Goal: Task Accomplishment & Management: Complete application form

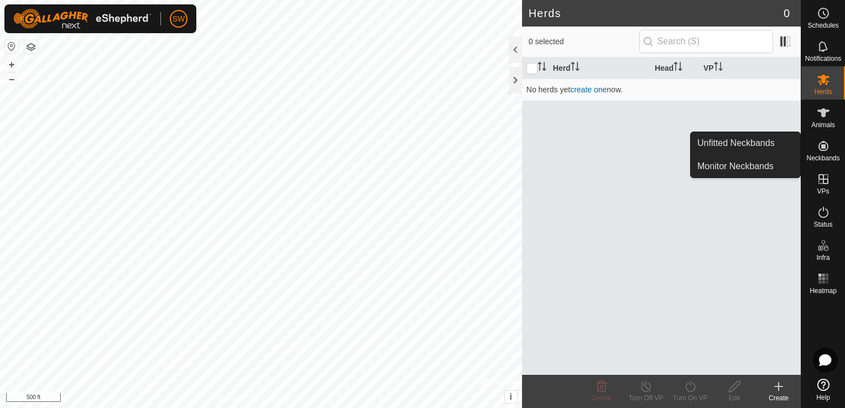
click at [829, 158] on span "Neckbands" at bounding box center [822, 158] width 33 height 7
click at [783, 147] on link "Unfitted Neckbands" at bounding box center [745, 143] width 109 height 22
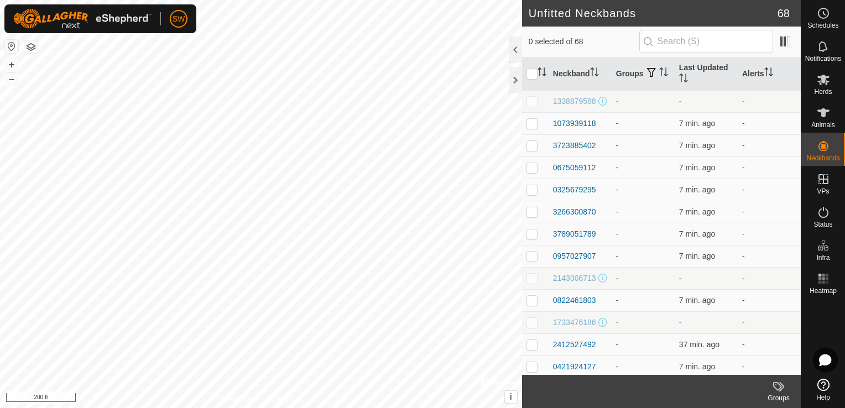
click at [775, 385] on icon at bounding box center [775, 384] width 1 height 1
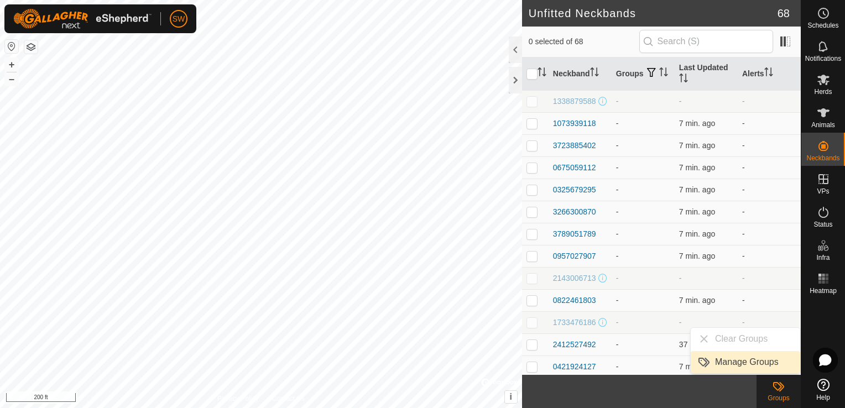
click at [766, 364] on link "Manage Groups" at bounding box center [745, 362] width 109 height 22
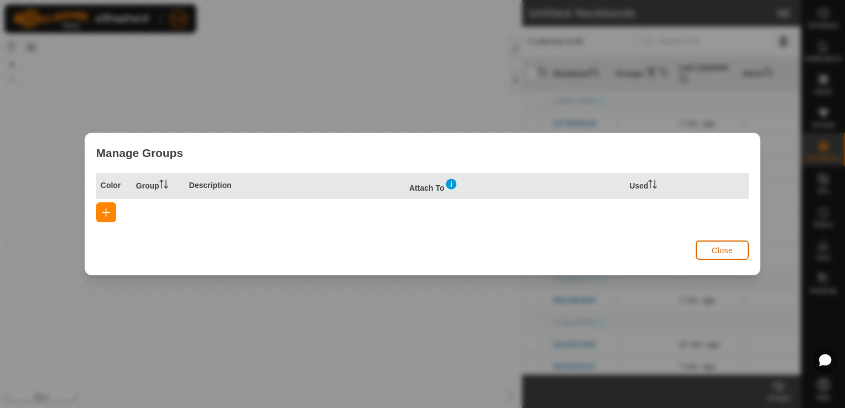
click at [738, 250] on button "Close" at bounding box center [722, 250] width 53 height 19
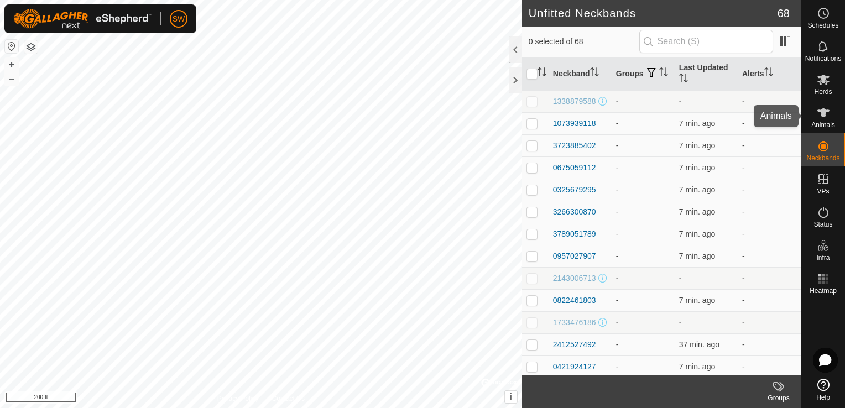
click at [817, 123] on span "Animals" at bounding box center [823, 125] width 24 height 7
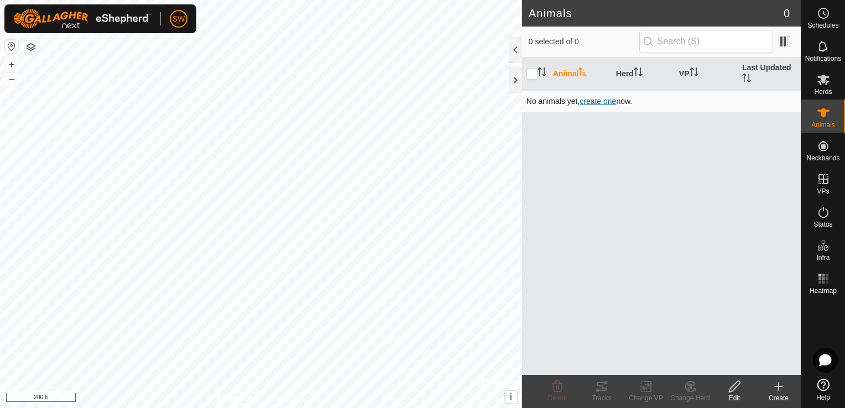
click at [612, 101] on span "create one" at bounding box center [597, 101] width 36 height 9
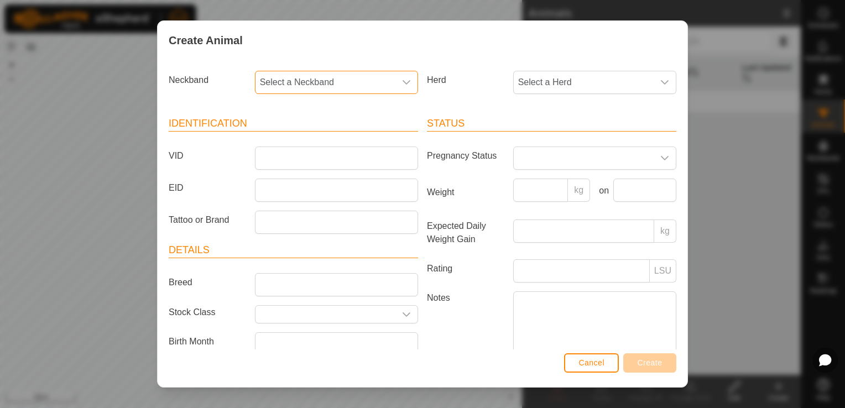
click at [343, 90] on span "Select a Neckband" at bounding box center [325, 82] width 140 height 22
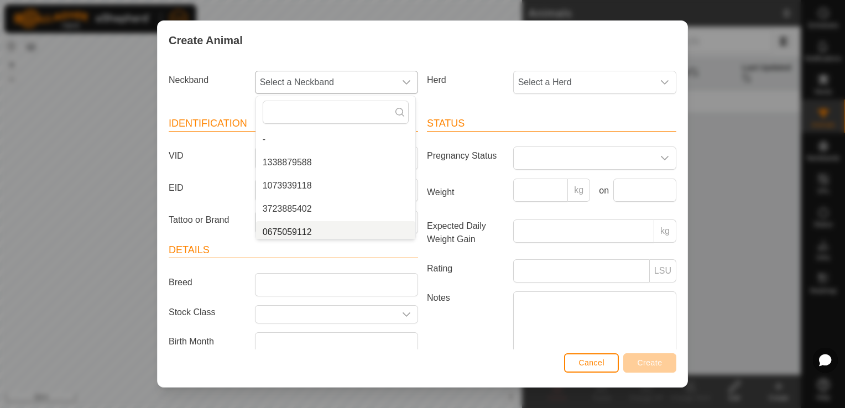
scroll to position [4, 0]
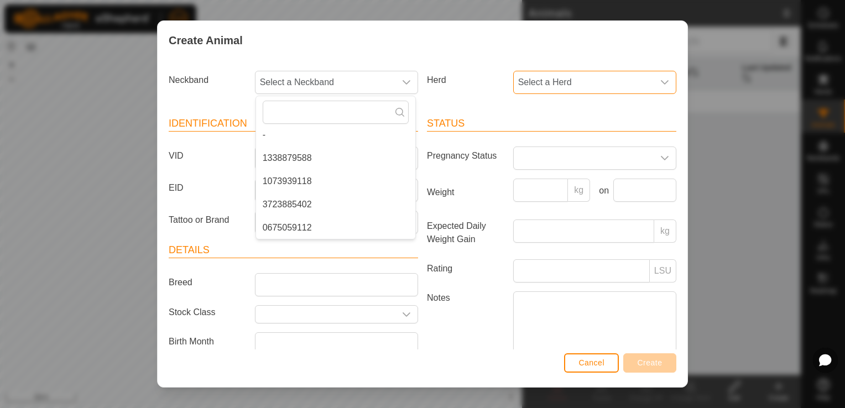
click at [538, 84] on span "Select a Herd" at bounding box center [584, 82] width 140 height 22
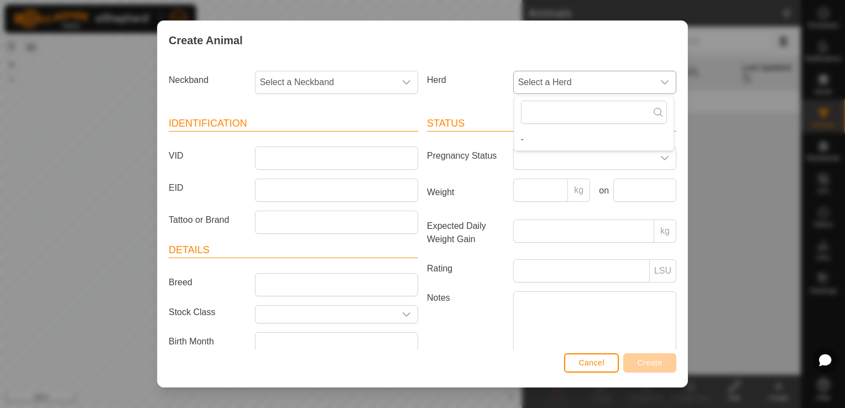
click at [538, 84] on span "Select a Herd" at bounding box center [584, 82] width 140 height 22
click at [512, 13] on div "Create Animal Neckband Select a Neckband Herd Select a Herd Identification VID …" at bounding box center [422, 204] width 845 height 408
click at [593, 359] on span "Cancel" at bounding box center [591, 362] width 26 height 9
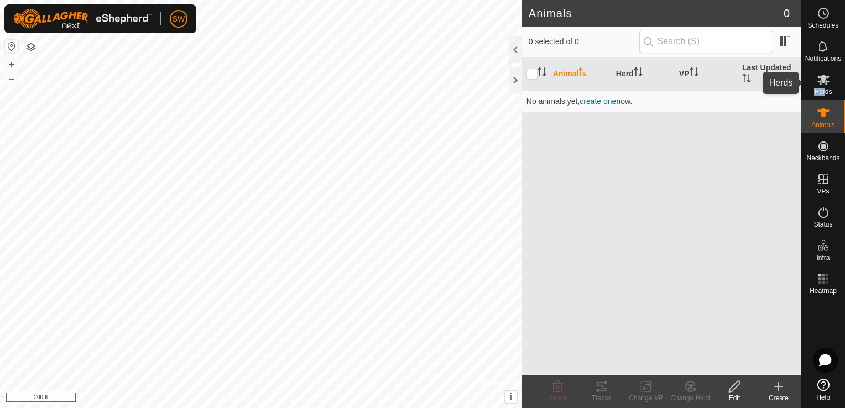
click at [826, 90] on div "Herds" at bounding box center [823, 82] width 44 height 33
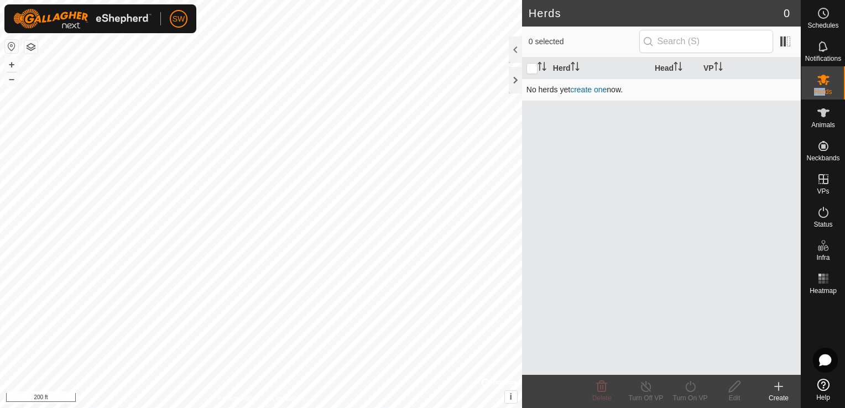
click at [601, 90] on link "create one" at bounding box center [588, 89] width 36 height 9
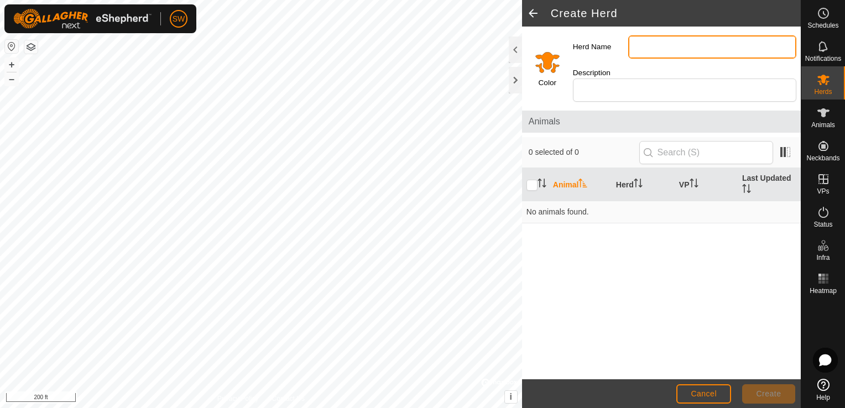
click at [650, 50] on input "Herd Name" at bounding box center [712, 46] width 168 height 23
type input "[PERSON_NAME]'s Summer Pasture"
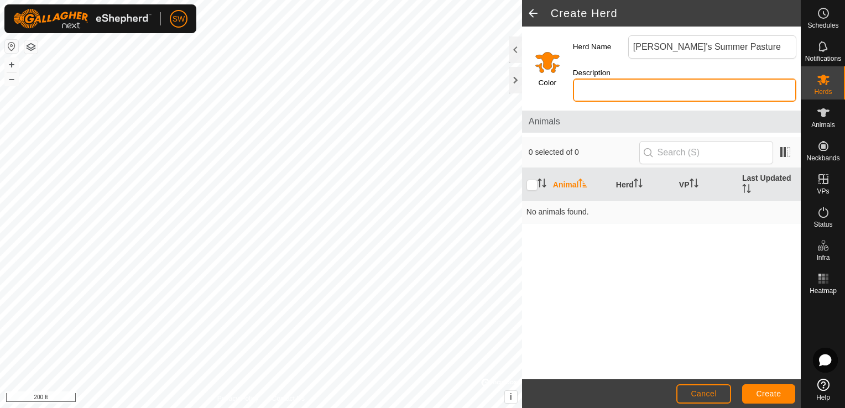
click at [687, 79] on input "Description" at bounding box center [684, 90] width 223 height 23
type input "Intensive Pivot Grazing"
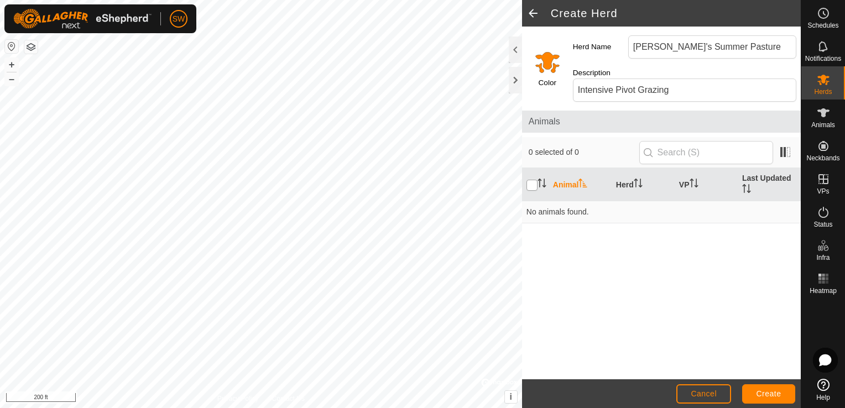
click at [533, 180] on input "checkbox" at bounding box center [531, 185] width 11 height 11
checkbox input "false"
click at [781, 391] on button "Create" at bounding box center [768, 393] width 53 height 19
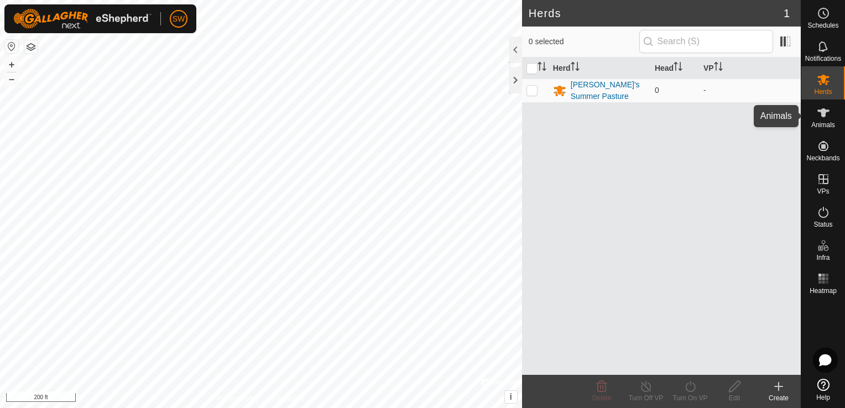
click at [838, 112] on div "Animals" at bounding box center [823, 116] width 44 height 33
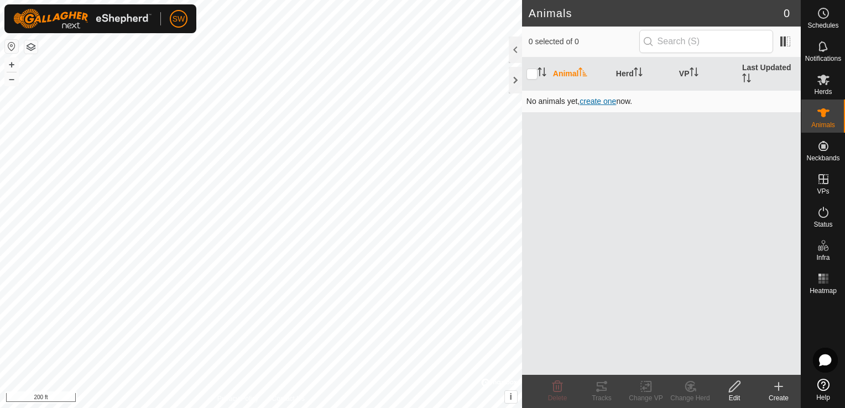
click at [595, 99] on span "create one" at bounding box center [597, 101] width 36 height 9
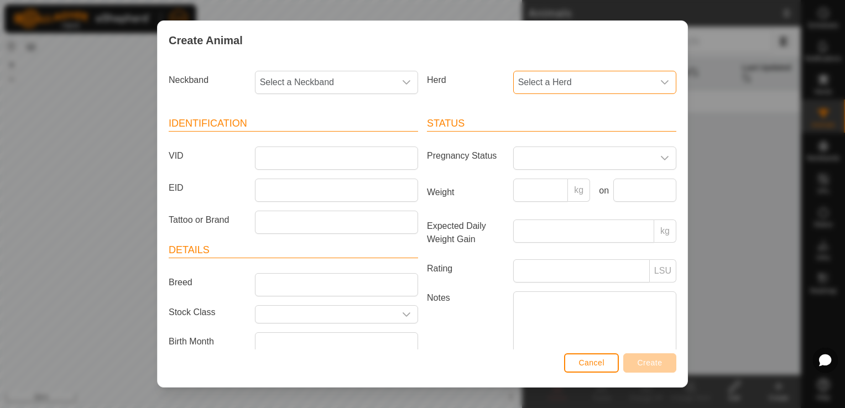
click at [561, 87] on span "Select a Herd" at bounding box center [584, 82] width 140 height 22
click at [564, 158] on li "[PERSON_NAME]'s Summer Pasture" at bounding box center [594, 163] width 161 height 22
click at [370, 82] on span "Select a Neckband" at bounding box center [325, 82] width 140 height 22
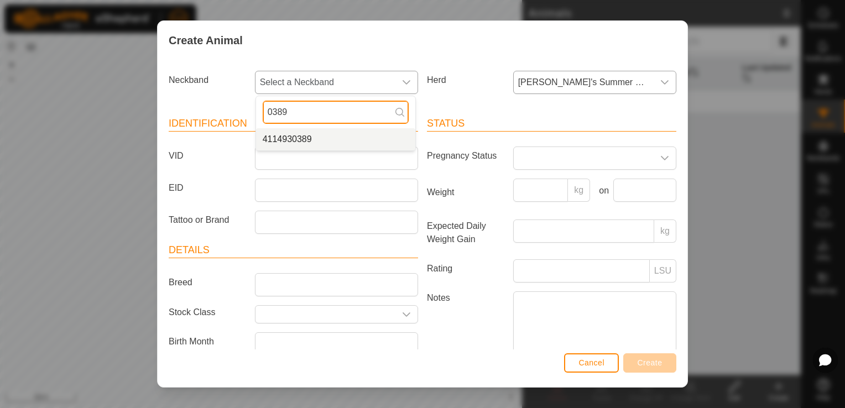
type input "0389"
click at [315, 143] on li "4114930389" at bounding box center [335, 139] width 159 height 22
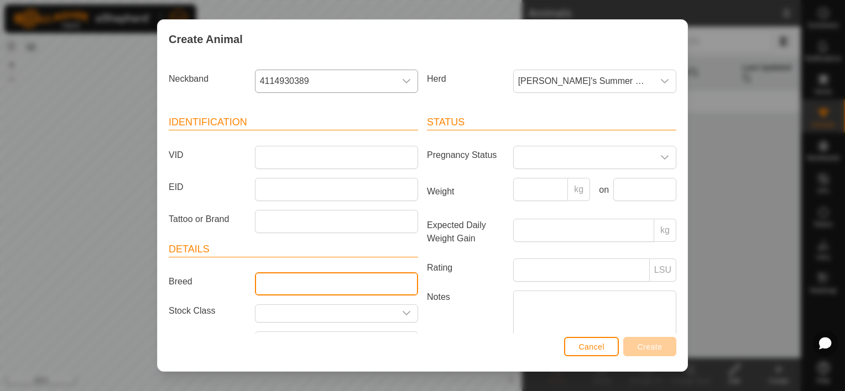
click at [393, 285] on input "Breed" at bounding box center [336, 284] width 163 height 23
click at [393, 285] on input "B" at bounding box center [336, 284] width 163 height 23
type input "Black Baldy"
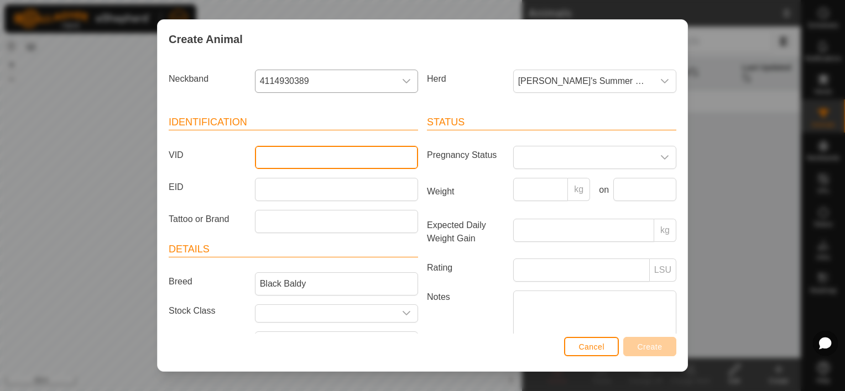
click at [364, 161] on input "VID" at bounding box center [336, 157] width 163 height 23
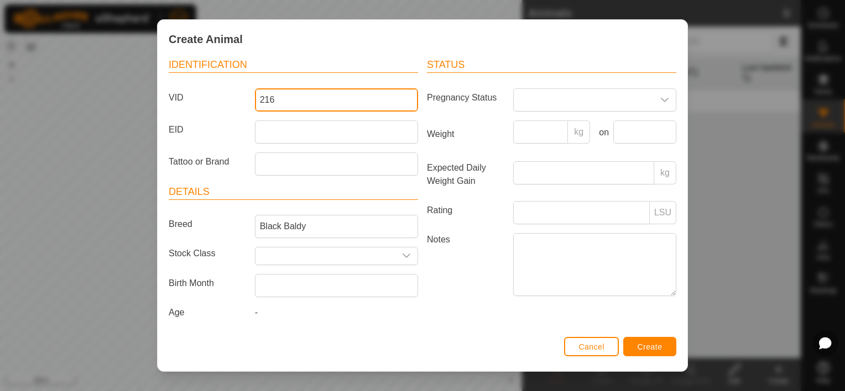
scroll to position [59, 0]
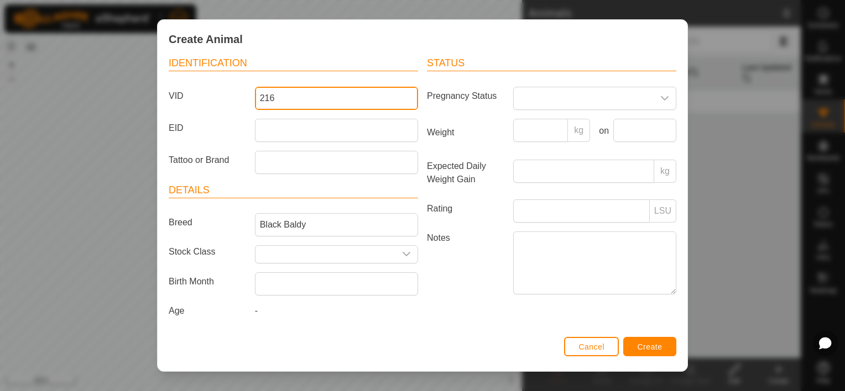
type input "216"
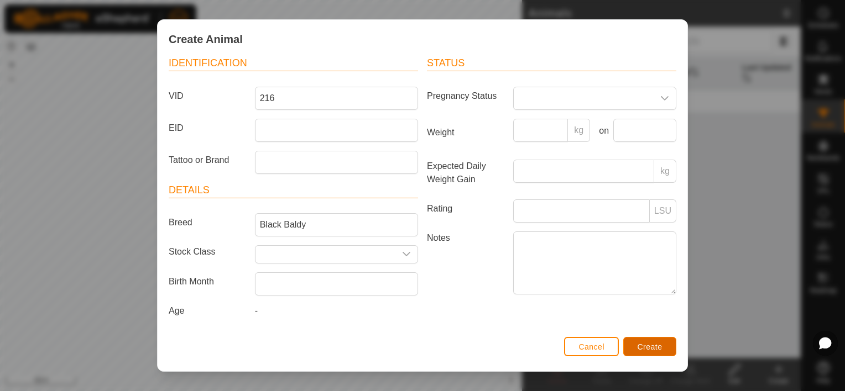
click at [649, 347] on span "Create" at bounding box center [650, 347] width 25 height 9
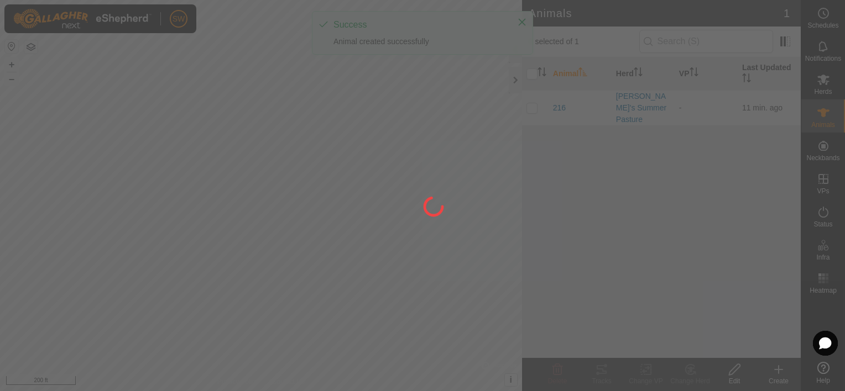
click at [649, 347] on div at bounding box center [422, 195] width 845 height 391
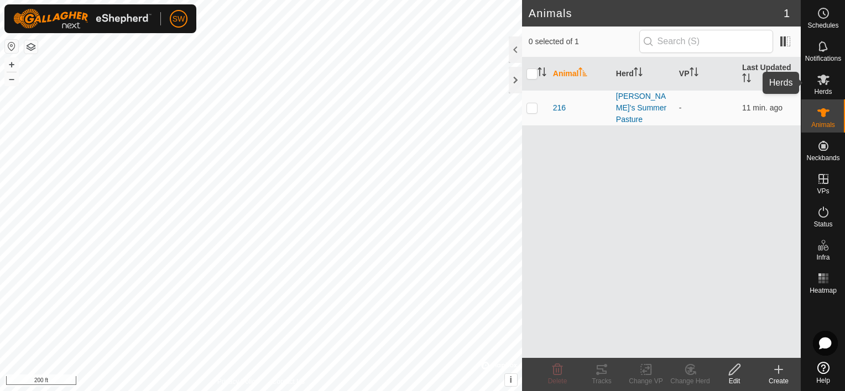
click at [838, 93] on div "Herds" at bounding box center [823, 82] width 44 height 33
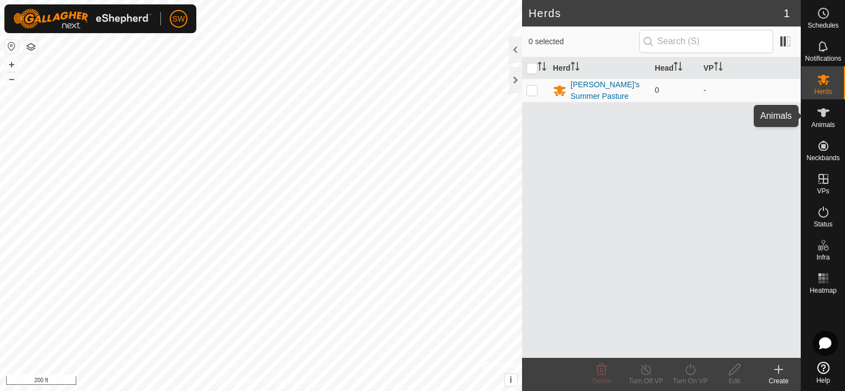
click at [833, 110] on div "Animals" at bounding box center [823, 116] width 44 height 33
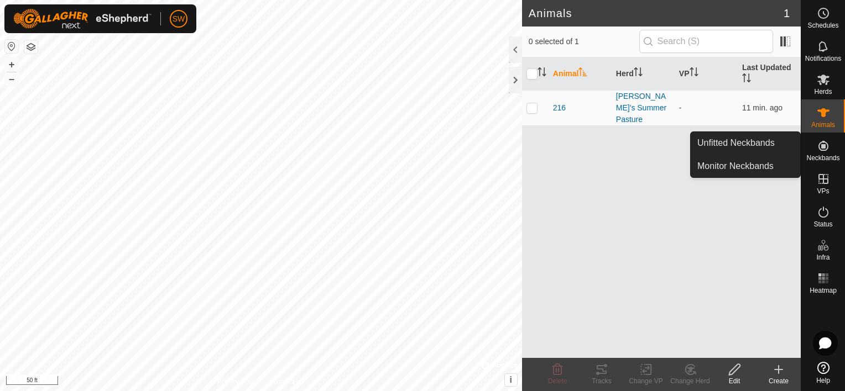
click at [821, 150] on icon at bounding box center [823, 146] width 10 height 10
click at [827, 148] on icon at bounding box center [823, 146] width 10 height 10
click at [788, 143] on link "Unfitted Neckbands" at bounding box center [745, 143] width 109 height 22
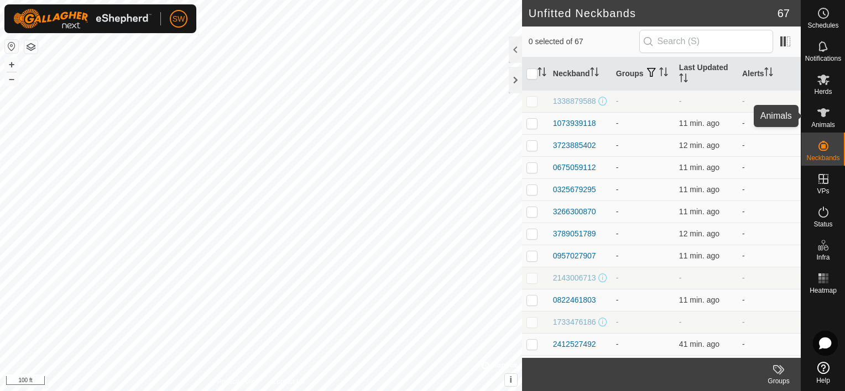
click at [812, 115] on div "Animals" at bounding box center [823, 116] width 44 height 33
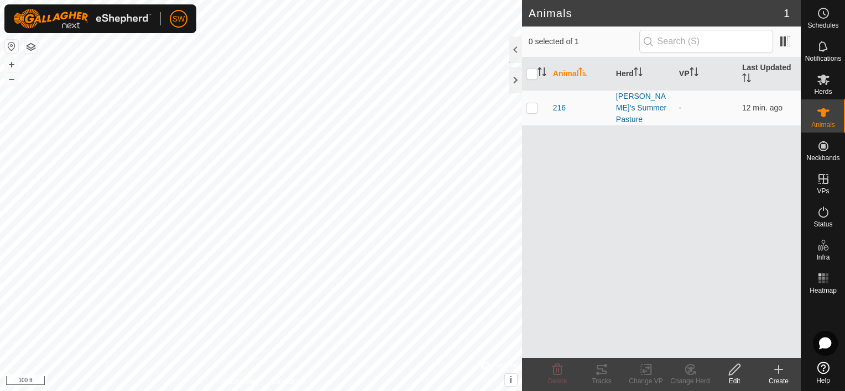
click at [737, 363] on icon at bounding box center [735, 369] width 14 height 13
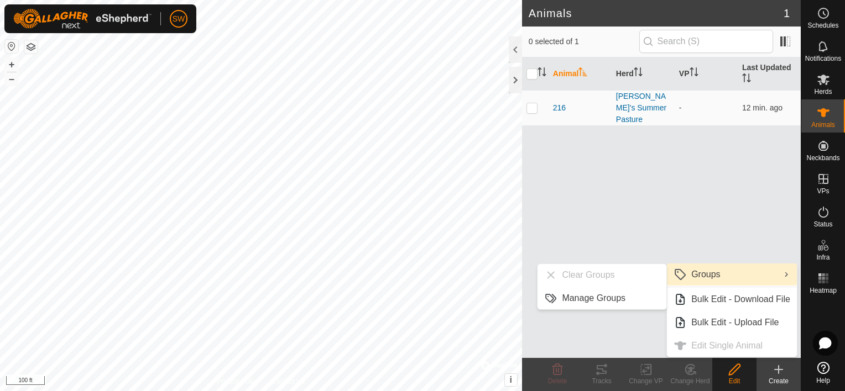
click at [754, 213] on div "Animal Herd VP Last Updated 216 [PERSON_NAME]'s Summer Pasture - 12 min. ago" at bounding box center [661, 208] width 279 height 301
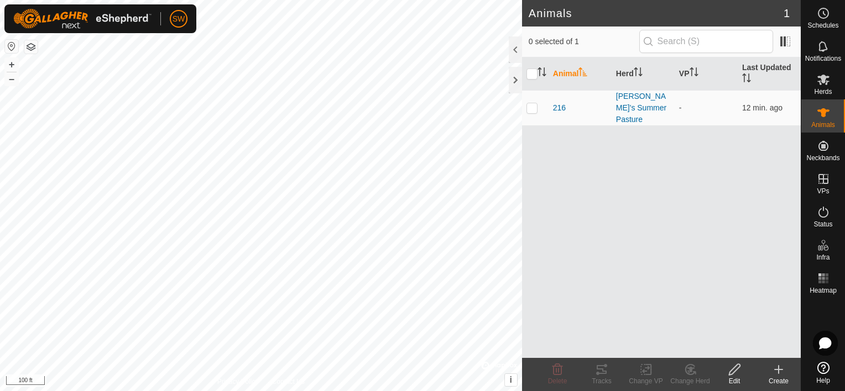
click at [779, 378] on div "Create" at bounding box center [778, 382] width 44 height 10
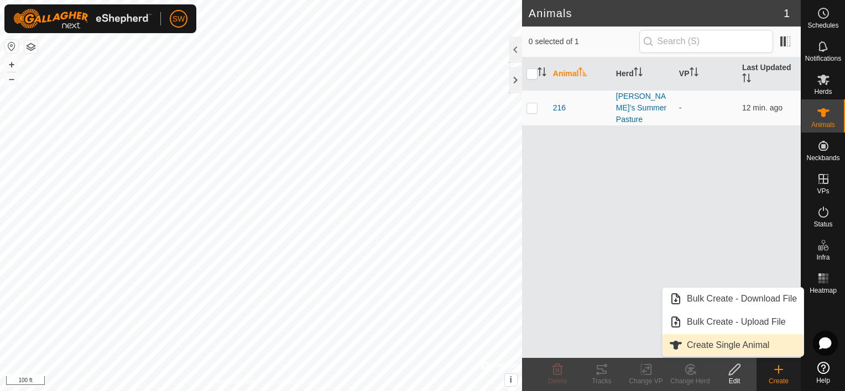
click at [771, 347] on link "Create Single Animal" at bounding box center [732, 346] width 141 height 22
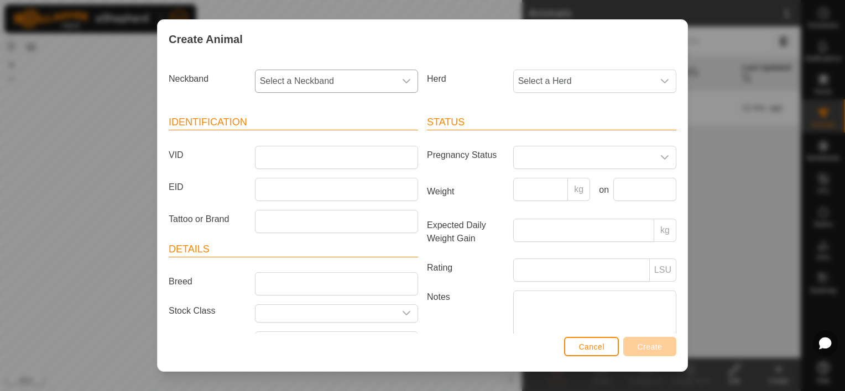
click at [346, 91] on span "Select a Neckband" at bounding box center [325, 81] width 140 height 22
type input "6897"
click at [330, 133] on li "3878966897" at bounding box center [335, 138] width 159 height 22
click at [530, 77] on span "Select a Herd" at bounding box center [584, 81] width 140 height 22
click at [560, 166] on li "[PERSON_NAME]'s Summer Pasture" at bounding box center [594, 161] width 161 height 22
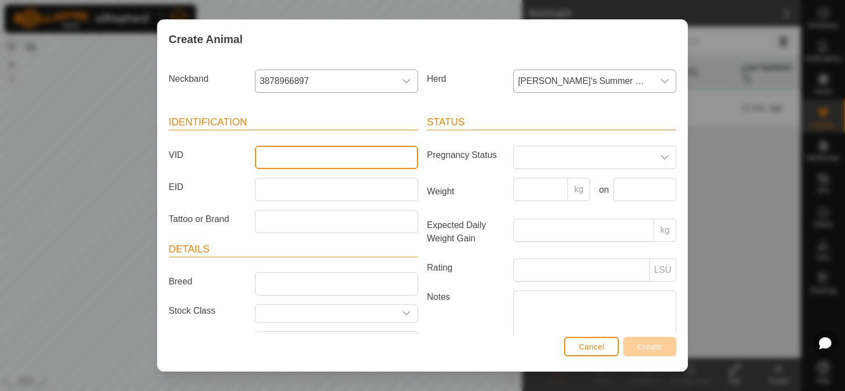
click at [338, 163] on input "VID" at bounding box center [336, 157] width 163 height 23
type input "259"
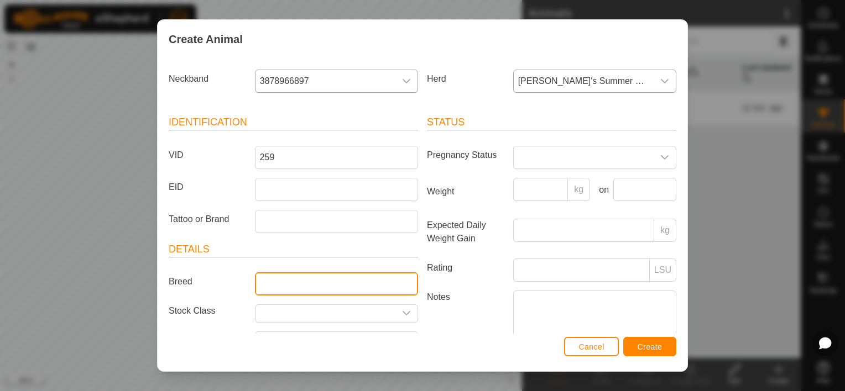
click at [303, 287] on input "Breed" at bounding box center [336, 284] width 163 height 23
type input "Black Baldy"
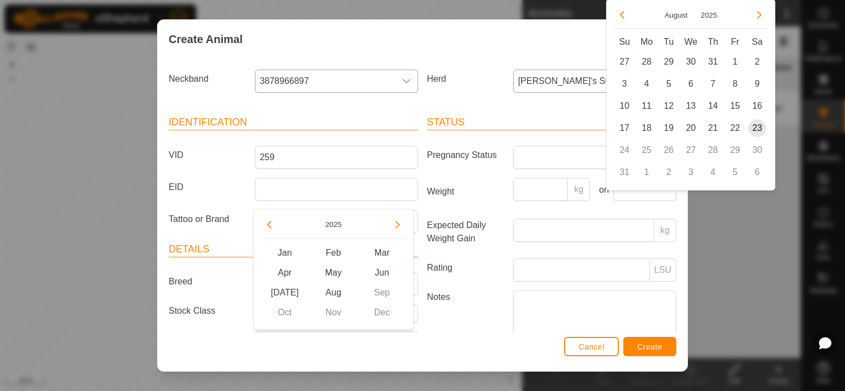
scroll to position [20, 0]
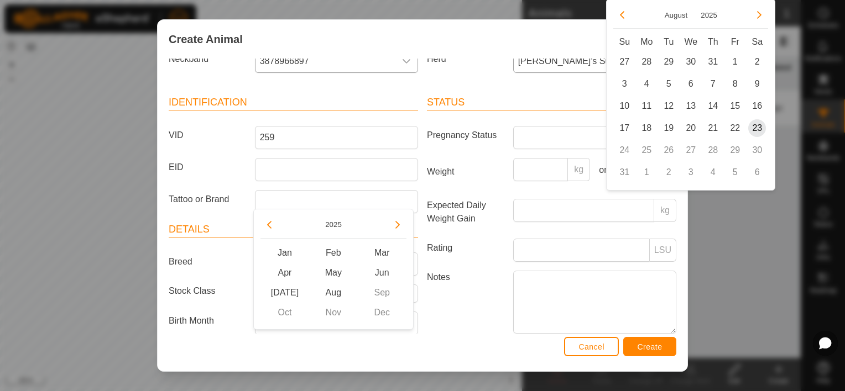
click at [221, 248] on article "Details Breed Black Baldy Stock Class Birth Month Age -" at bounding box center [293, 291] width 249 height 139
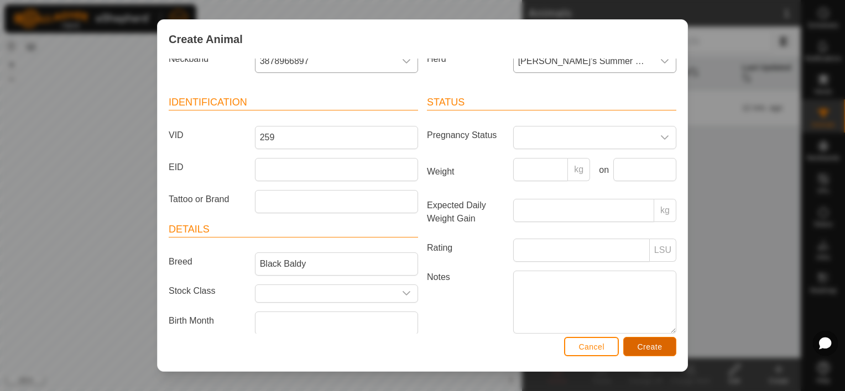
click at [665, 352] on button "Create" at bounding box center [649, 346] width 53 height 19
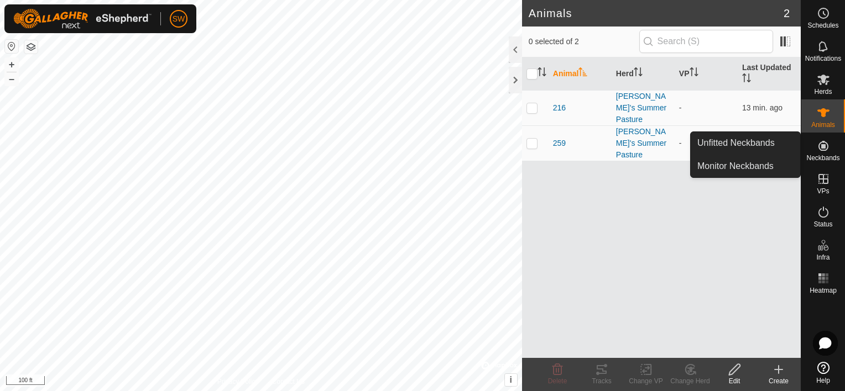
click at [832, 159] on span "Neckbands" at bounding box center [822, 158] width 33 height 7
click at [774, 149] on link "Unfitted Neckbands" at bounding box center [745, 143] width 109 height 22
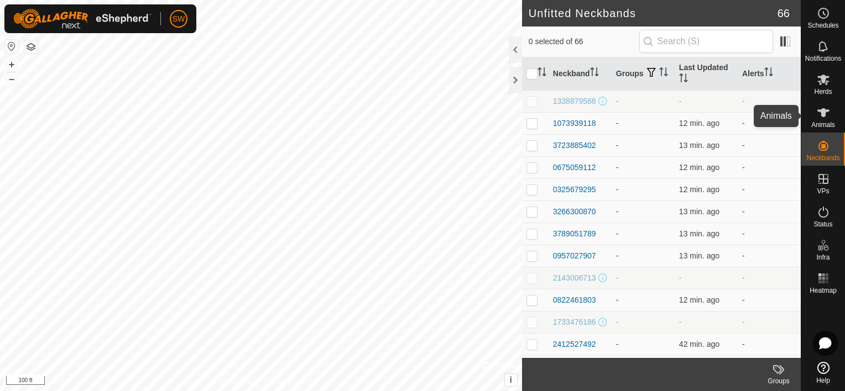
click at [818, 122] on span "Animals" at bounding box center [823, 125] width 24 height 7
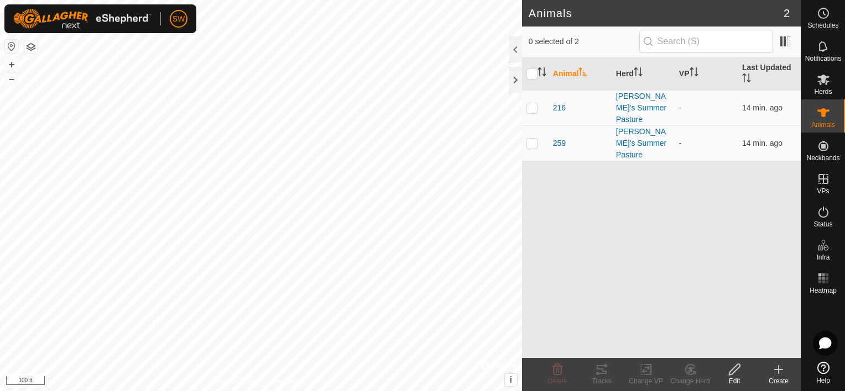
click at [739, 375] on icon at bounding box center [735, 369] width 14 height 13
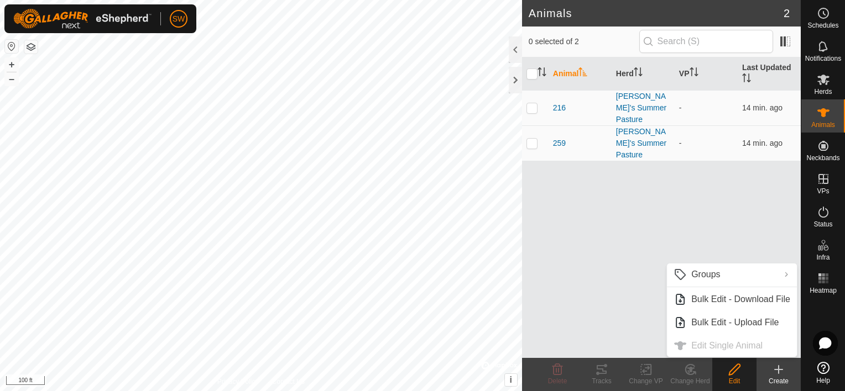
click at [772, 374] on icon at bounding box center [778, 369] width 13 height 13
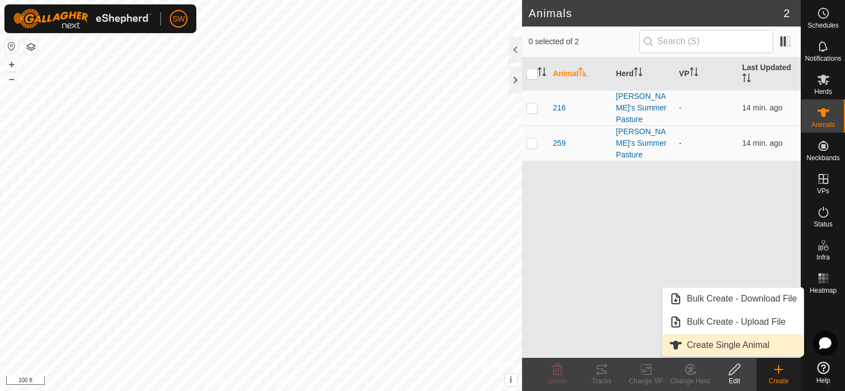
click at [763, 352] on link "Create Single Animal" at bounding box center [732, 346] width 141 height 22
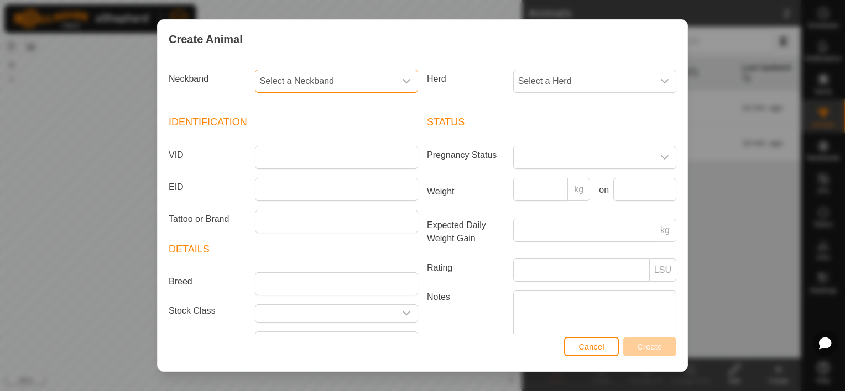
click at [377, 87] on span "Select a Neckband" at bounding box center [325, 81] width 140 height 22
type input "8205"
click at [347, 145] on li "0203618205" at bounding box center [335, 138] width 159 height 22
click at [529, 86] on span "Select a Herd" at bounding box center [584, 81] width 140 height 22
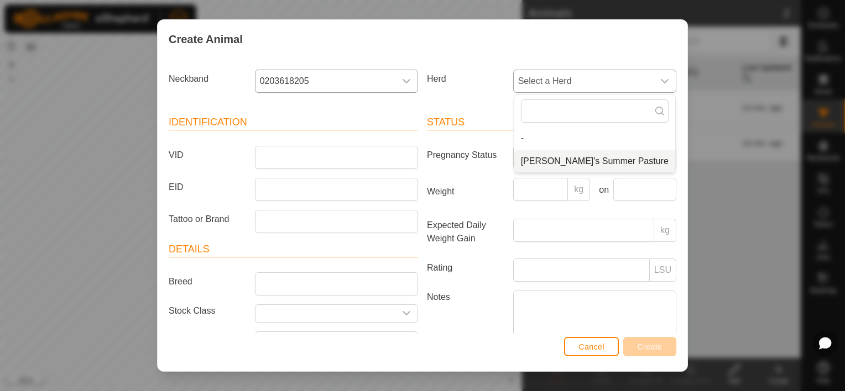
click at [540, 157] on li "[PERSON_NAME]'s Summer Pasture" at bounding box center [594, 161] width 161 height 22
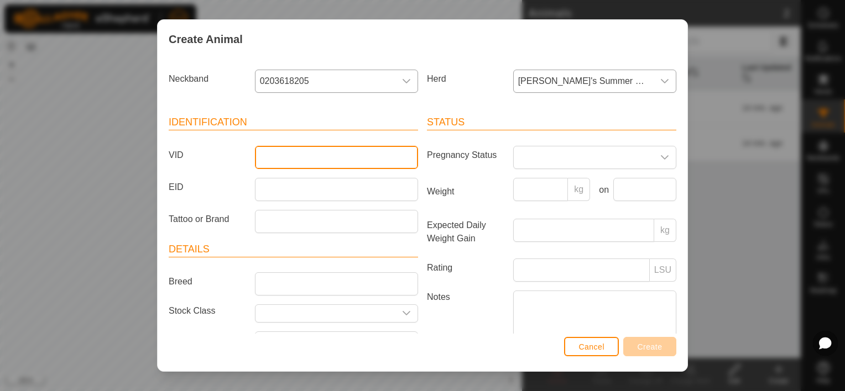
click at [314, 158] on input "VID" at bounding box center [336, 157] width 163 height 23
type input "326"
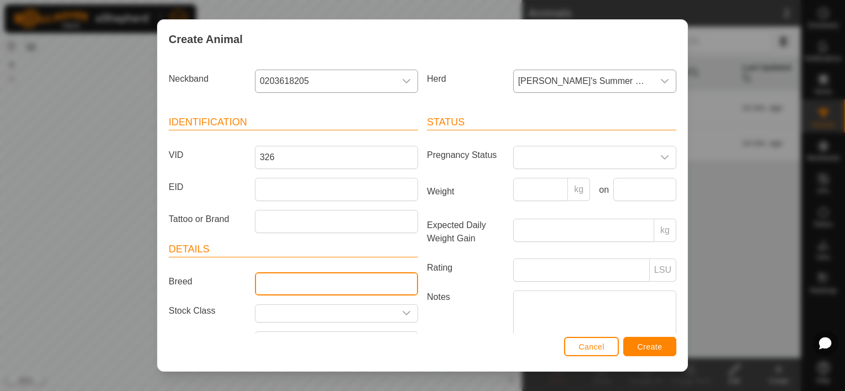
click at [387, 276] on input "Breed" at bounding box center [336, 284] width 163 height 23
type input "Black Baldy"
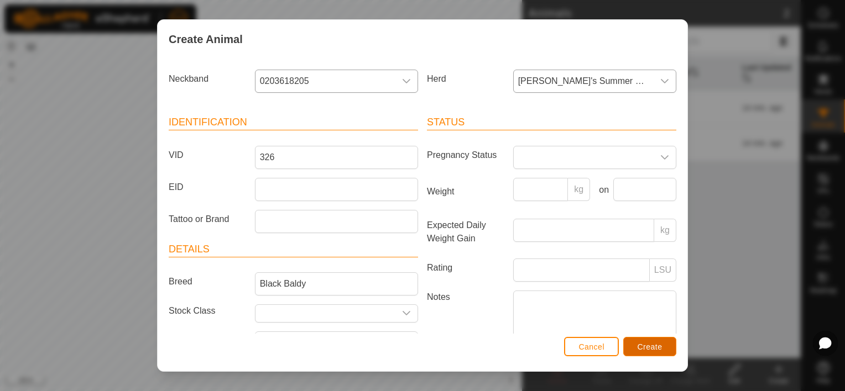
click at [650, 352] on button "Create" at bounding box center [649, 346] width 53 height 19
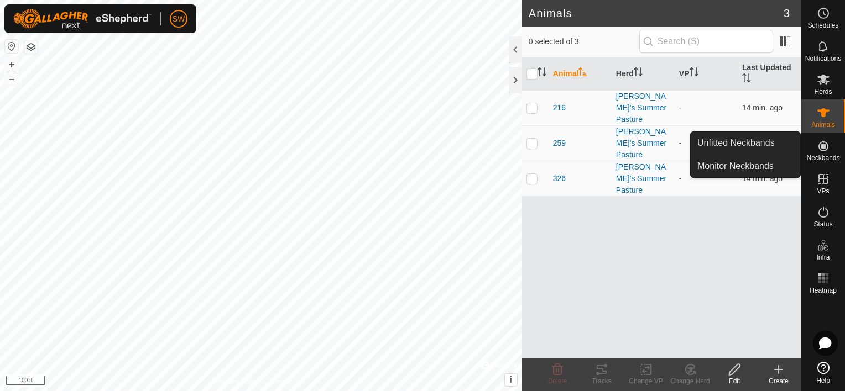
drag, startPoint x: 801, startPoint y: 142, endPoint x: 828, endPoint y: 155, distance: 29.9
click at [829, 155] on span "Neckbands" at bounding box center [822, 158] width 33 height 7
click at [788, 149] on link "Unfitted Neckbands" at bounding box center [745, 143] width 109 height 22
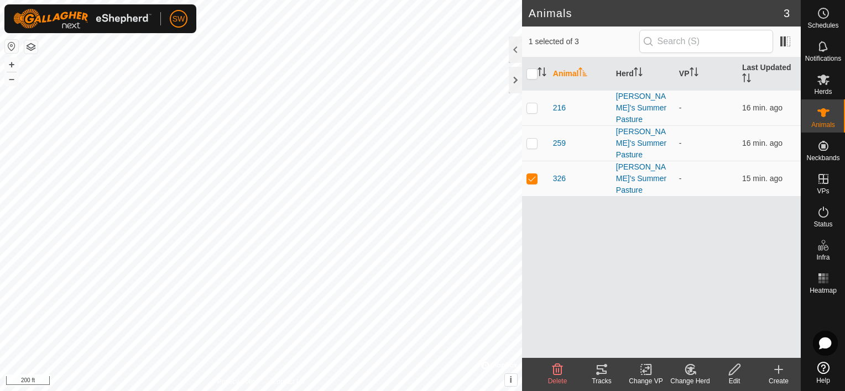
click at [734, 373] on icon at bounding box center [734, 369] width 11 height 11
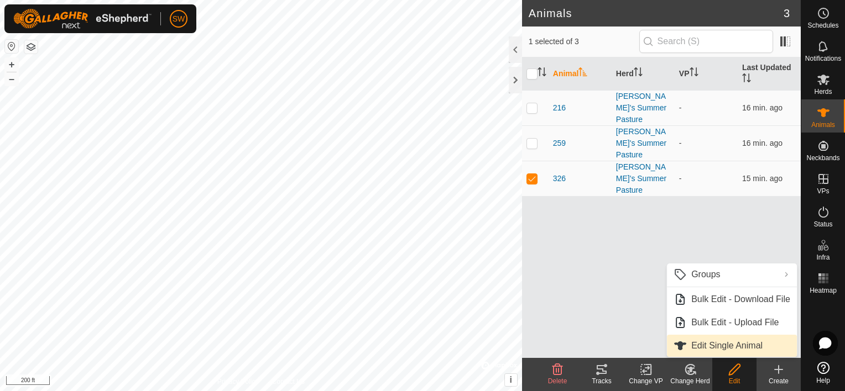
click at [733, 354] on link "Edit Single Animal" at bounding box center [732, 346] width 130 height 22
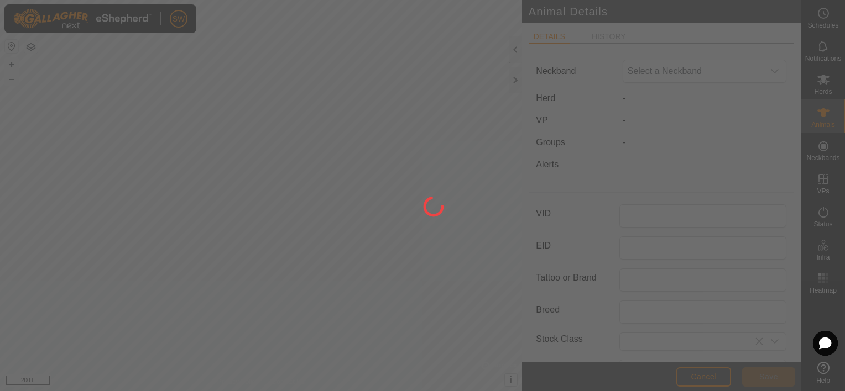
type input "326"
type input "Black Baldy"
type input "0"
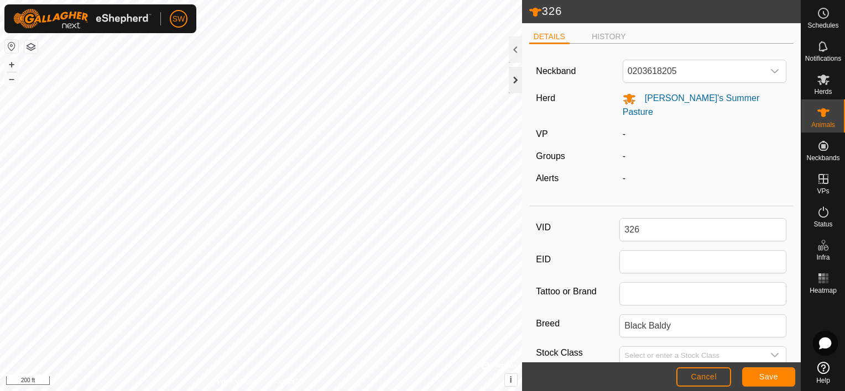
click at [513, 83] on div at bounding box center [515, 80] width 13 height 27
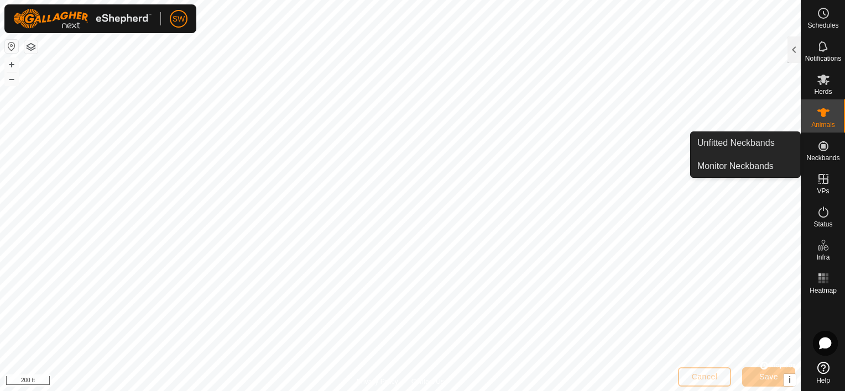
click at [816, 160] on span "Neckbands" at bounding box center [822, 158] width 33 height 7
click at [791, 154] on ul "Unfitted Neckbands Monitor Neckbands" at bounding box center [745, 154] width 109 height 45
click at [774, 148] on link "Unfitted Neckbands" at bounding box center [745, 143] width 109 height 22
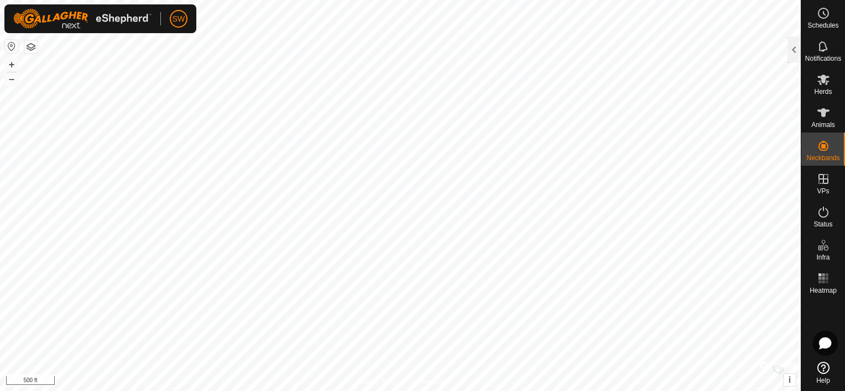
click at [369, 0] on html "SW Schedules Notifications Herds Animals Neckbands VPs Status Infra Heatmap Hel…" at bounding box center [422, 195] width 845 height 391
click at [822, 211] on icon at bounding box center [823, 212] width 13 height 13
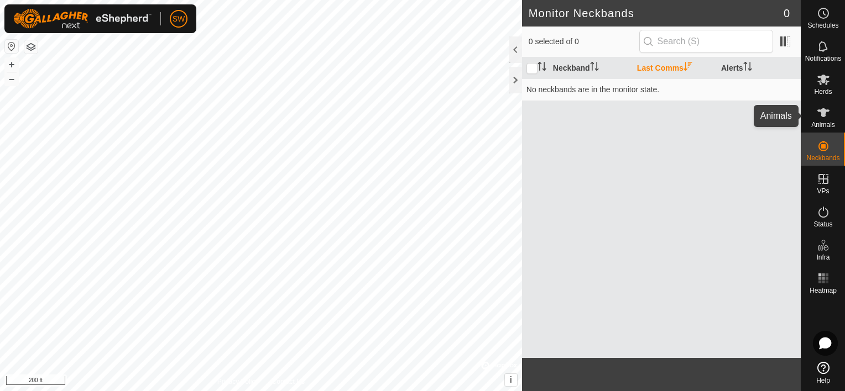
click at [824, 122] on span "Animals" at bounding box center [823, 125] width 24 height 7
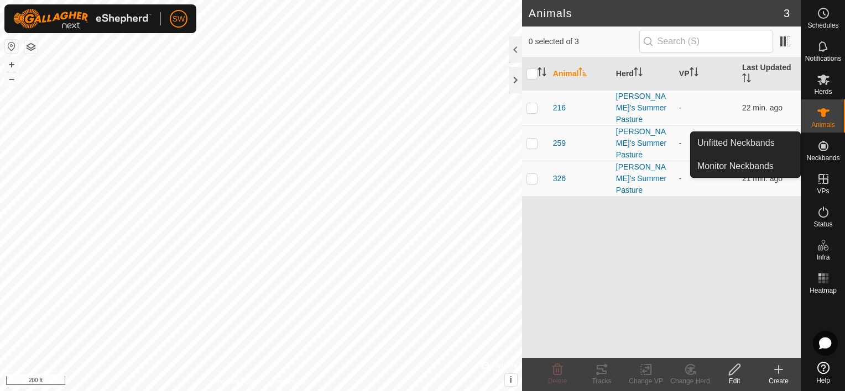
click at [821, 147] on icon at bounding box center [823, 146] width 10 height 10
drag, startPoint x: 798, startPoint y: 147, endPoint x: 789, endPoint y: 143, distance: 10.0
click at [789, 143] on link "Unfitted Neckbands" at bounding box center [745, 143] width 109 height 22
